Goal: Contribute content

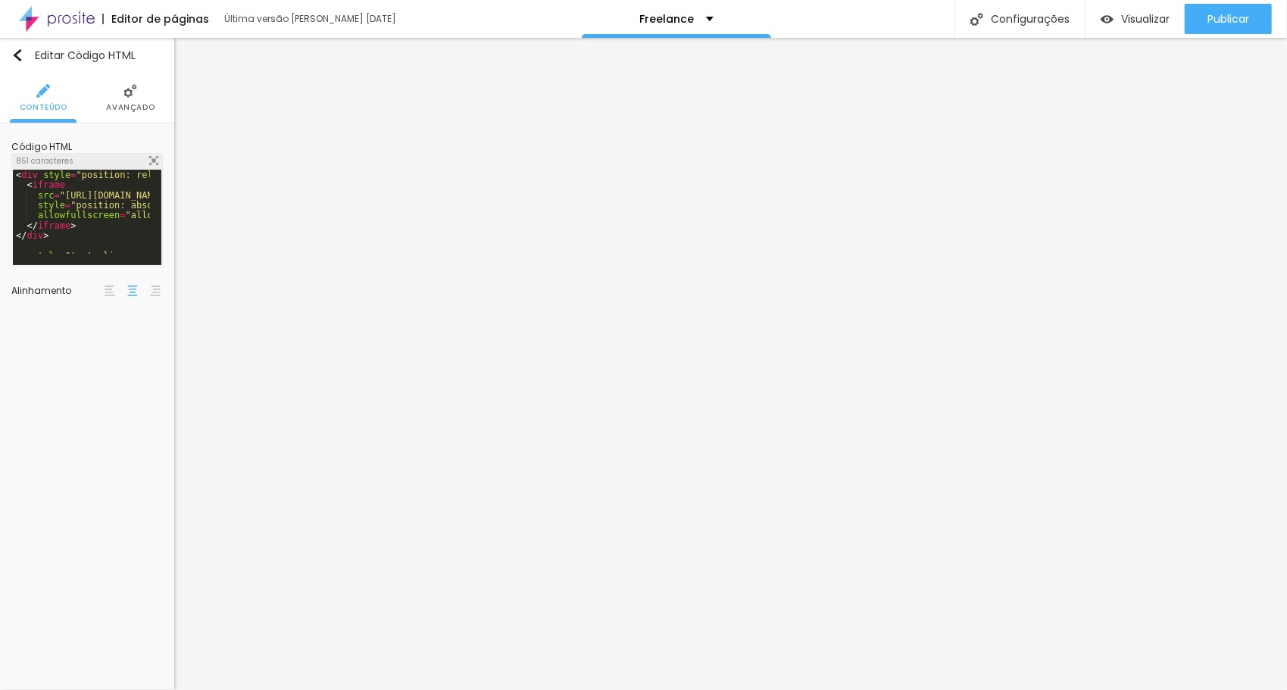
click at [153, 156] on img at bounding box center [153, 160] width 9 height 9
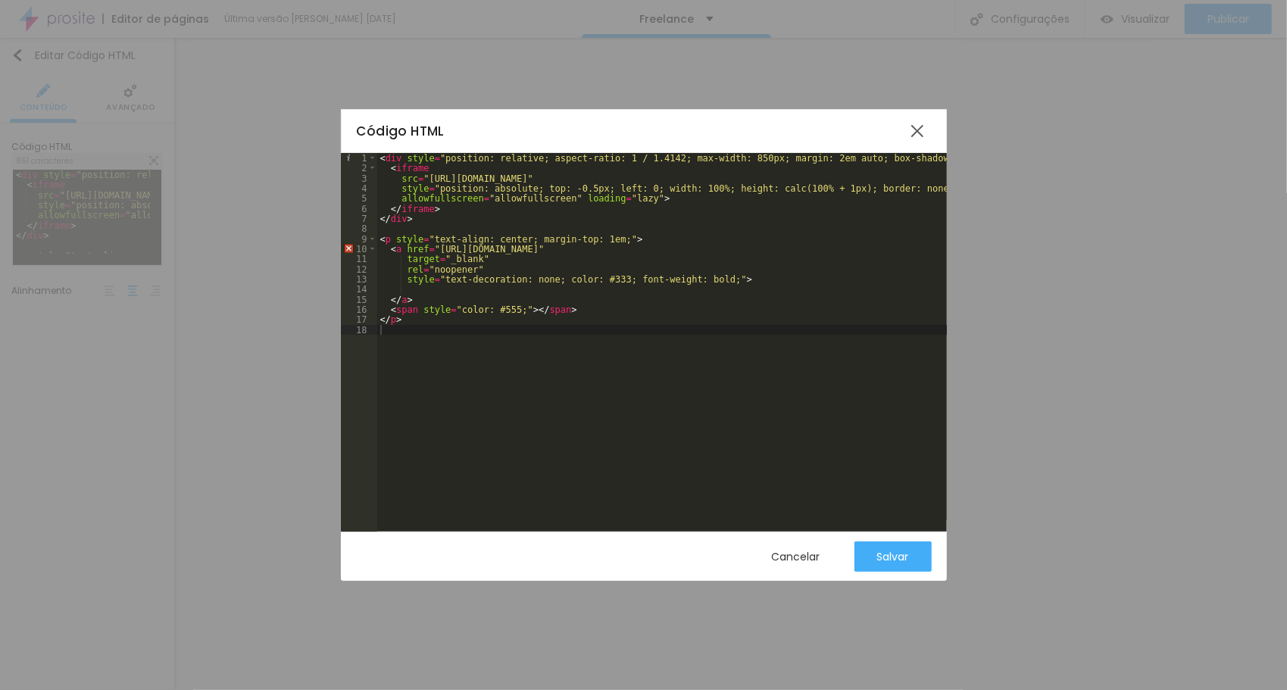
click at [498, 311] on div "< div style = "position: relative; aspect-ratio: 1 / 1.4142; max-width: 850px; …" at bounding box center [849, 347] width 945 height 388
click at [506, 370] on div "< div style = "position: relative; aspect-ratio: 1 / 1.4142; max-width: 850px; …" at bounding box center [849, 347] width 945 height 388
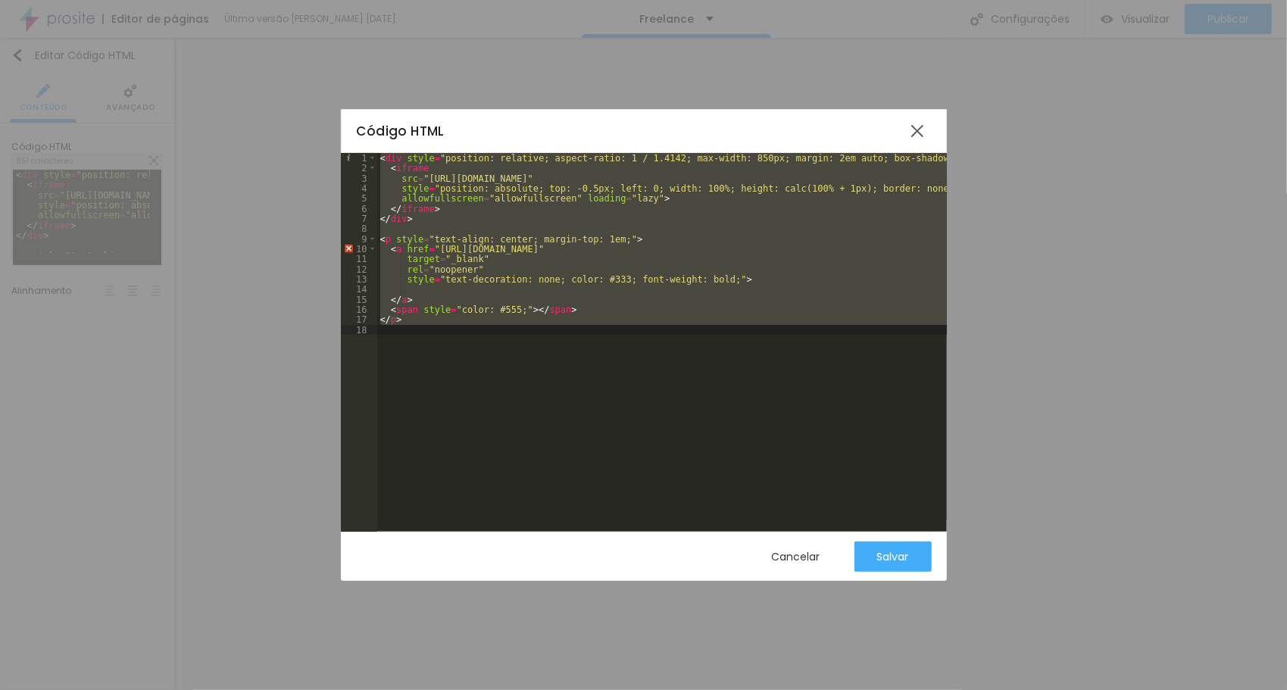
click at [599, 359] on div "< div style = "position: relative; aspect-ratio: 1 / 1.4142; max-width: 850px; …" at bounding box center [662, 336] width 570 height 367
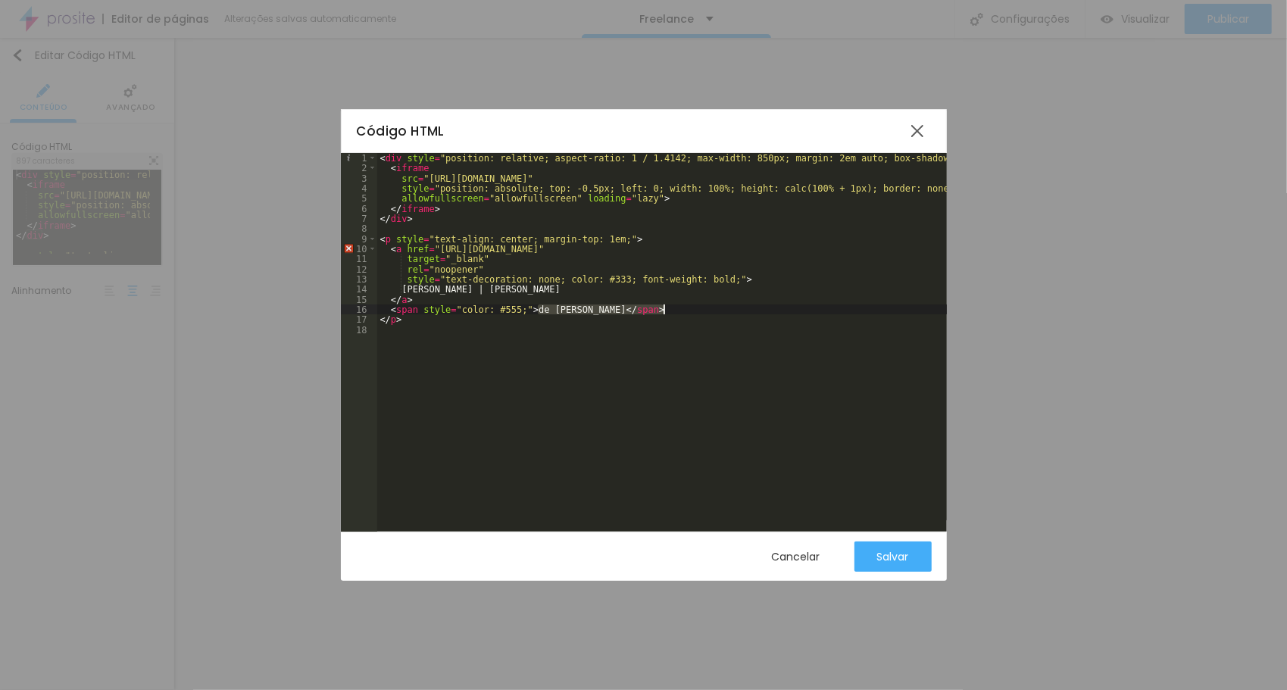
drag, startPoint x: 539, startPoint y: 309, endPoint x: 661, endPoint y: 306, distance: 122.8
click at [661, 306] on div "< div style = "position: relative; aspect-ratio: 1 / 1.4142; max-width: 850px; …" at bounding box center [849, 347] width 945 height 388
click at [439, 288] on div "< div style = "position: relative; aspect-ratio: 1 / 1.4142; max-width: 850px; …" at bounding box center [849, 347] width 945 height 388
drag, startPoint x: 456, startPoint y: 289, endPoint x: 408, endPoint y: 288, distance: 47.8
click at [408, 288] on div "< div style = "position: relative; aspect-ratio: 1 / 1.4142; max-width: 850px; …" at bounding box center [849, 347] width 945 height 388
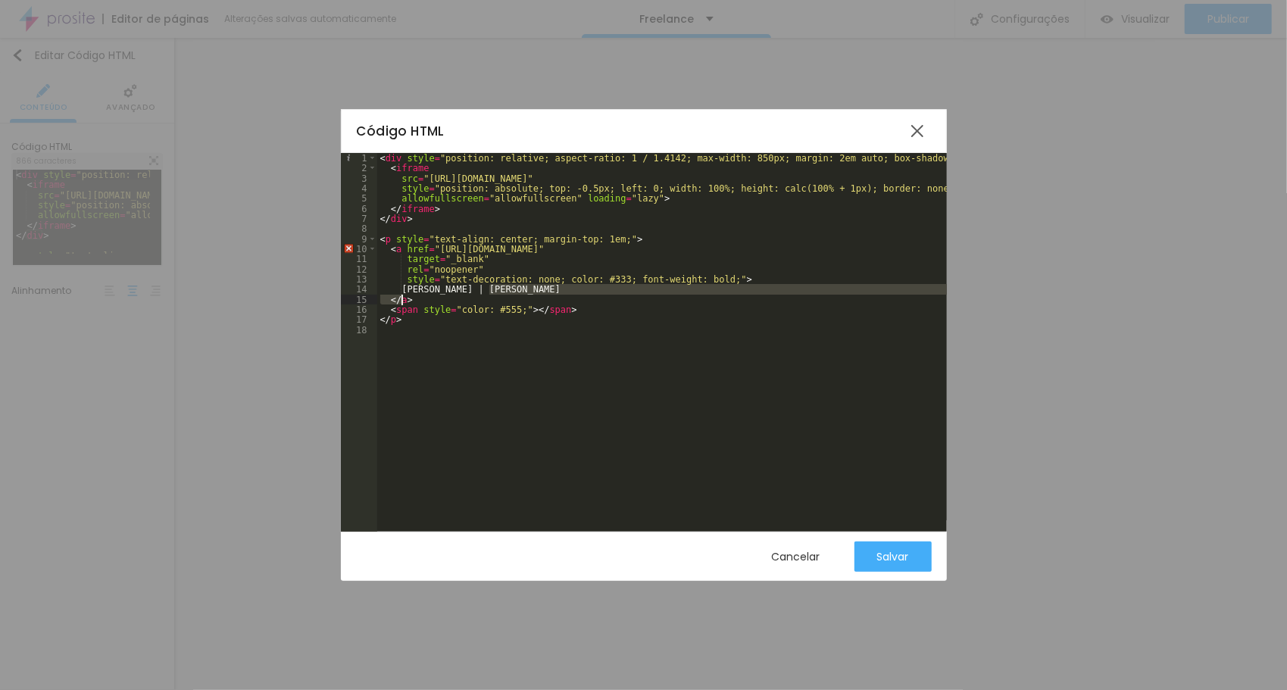
drag, startPoint x: 485, startPoint y: 294, endPoint x: 452, endPoint y: 302, distance: 34.2
click at [403, 294] on div "< div style = "position: relative; aspect-ratio: 1 / 1.4142; max-width: 850px; …" at bounding box center [849, 347] width 945 height 388
click at [892, 561] on div "Salvar" at bounding box center [893, 557] width 32 height 12
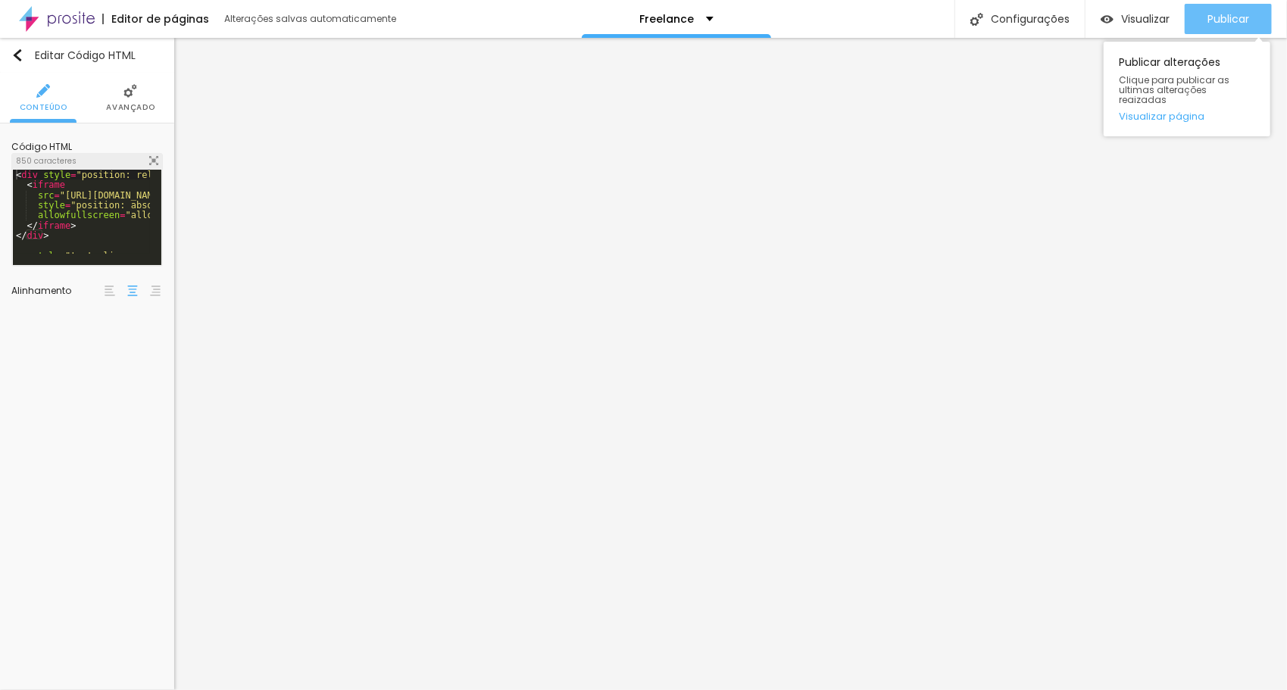
click at [1214, 15] on span "Publicar" at bounding box center [1229, 19] width 42 height 12
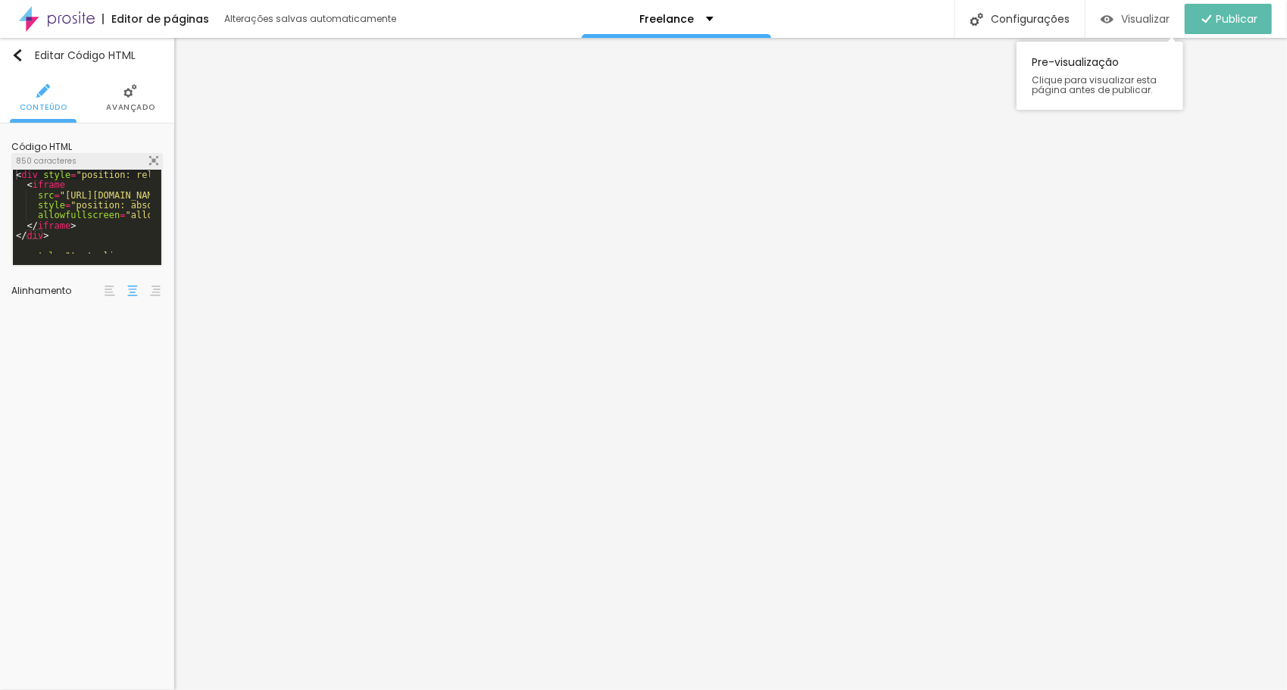
click at [1129, 18] on span "Visualizar" at bounding box center [1145, 19] width 48 height 12
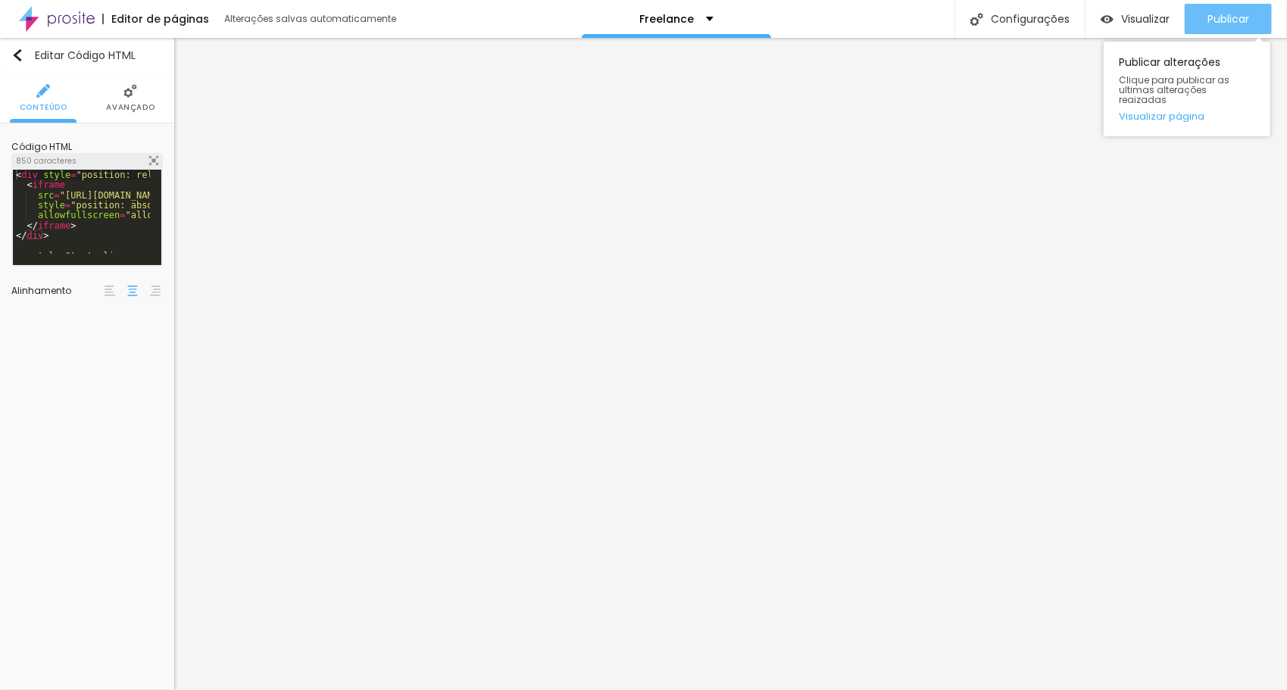
click at [1212, 17] on span "Publicar" at bounding box center [1229, 19] width 42 height 12
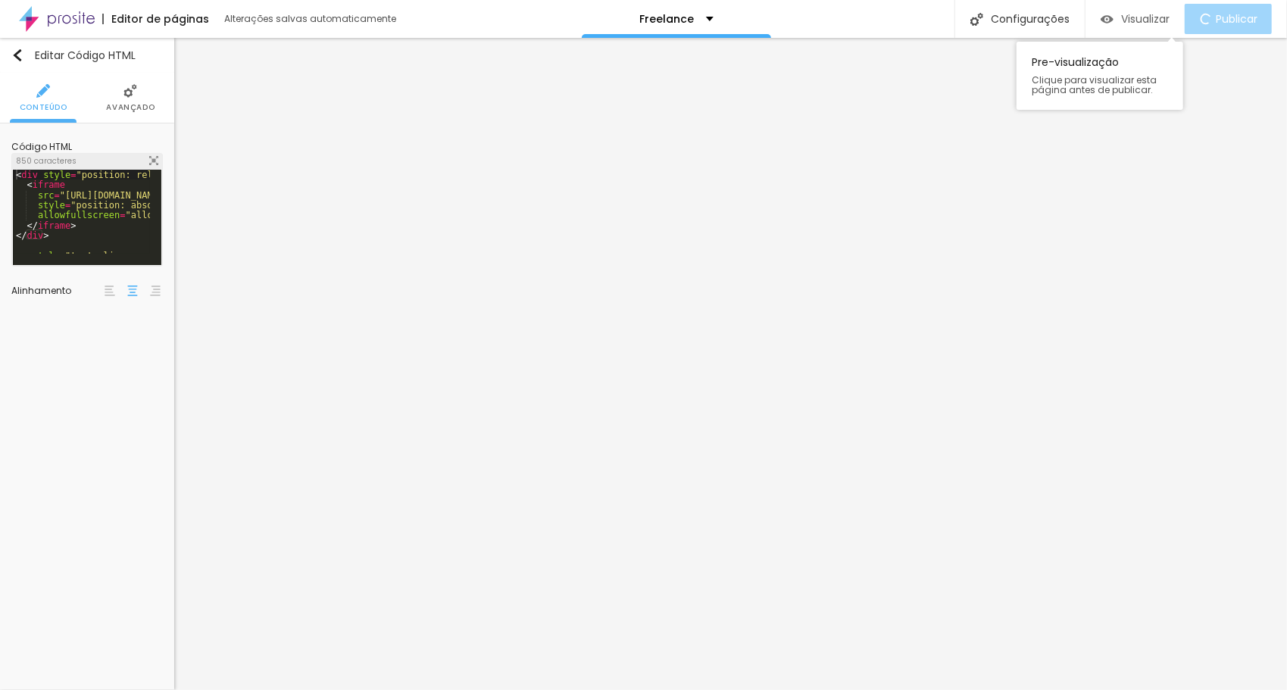
click at [1135, 14] on span "Visualizar" at bounding box center [1145, 19] width 48 height 12
